Goal: Entertainment & Leisure: Consume media (video, audio)

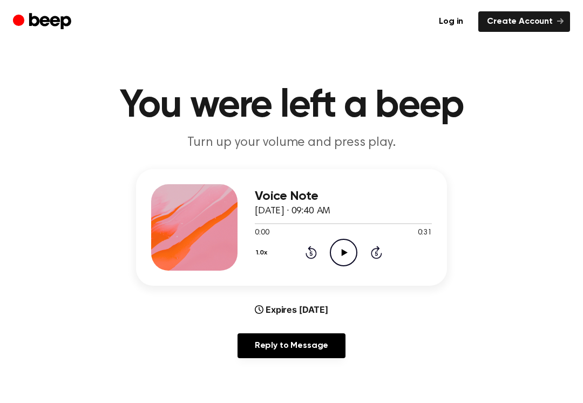
click at [343, 263] on icon "Play Audio" at bounding box center [344, 253] width 28 height 28
click at [343, 263] on icon "Pause Audio" at bounding box center [344, 253] width 28 height 28
click at [339, 243] on icon "Play Audio" at bounding box center [344, 253] width 28 height 28
click at [330, 264] on icon "Pause Audio" at bounding box center [344, 253] width 28 height 28
click at [350, 244] on icon "Play Audio" at bounding box center [344, 253] width 28 height 28
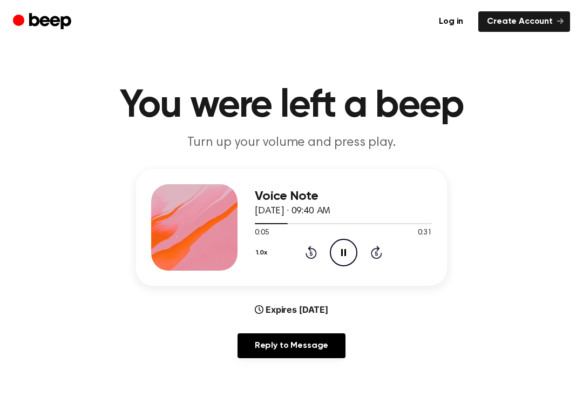
click at [312, 248] on icon at bounding box center [310, 252] width 11 height 13
click at [344, 251] on icon "Pause Audio" at bounding box center [344, 253] width 28 height 28
click at [351, 251] on icon "Play Audio" at bounding box center [344, 253] width 28 height 28
click at [312, 255] on icon "Rewind 5 seconds" at bounding box center [311, 252] width 12 height 14
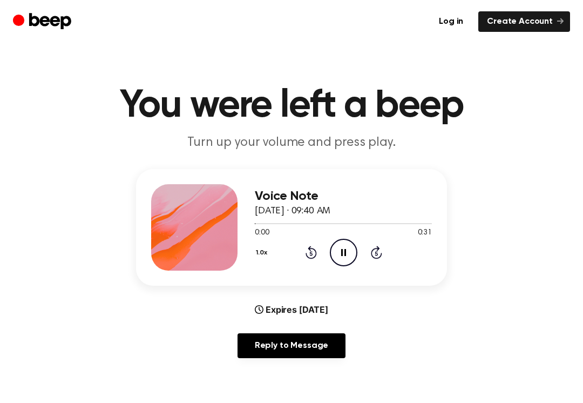
click at [317, 246] on div "1.0x Rewind 5 seconds Pause Audio Skip 5 seconds" at bounding box center [343, 253] width 177 height 28
click at [308, 250] on icon "Rewind 5 seconds" at bounding box center [311, 252] width 12 height 14
click at [316, 254] on icon at bounding box center [310, 252] width 11 height 13
click at [348, 249] on icon "Pause Audio" at bounding box center [344, 253] width 28 height 28
click at [338, 254] on icon "Play Audio" at bounding box center [344, 253] width 28 height 28
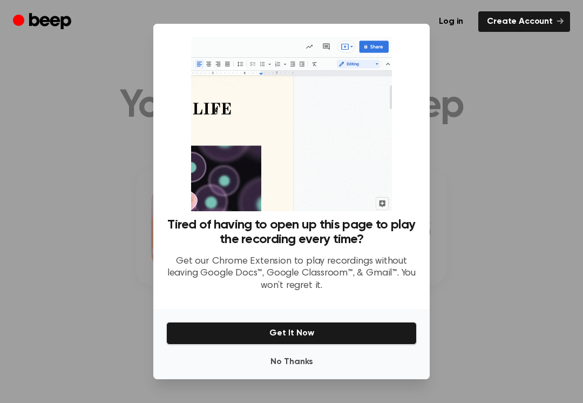
click at [486, 188] on div at bounding box center [291, 201] width 583 height 403
